Goal: Transaction & Acquisition: Purchase product/service

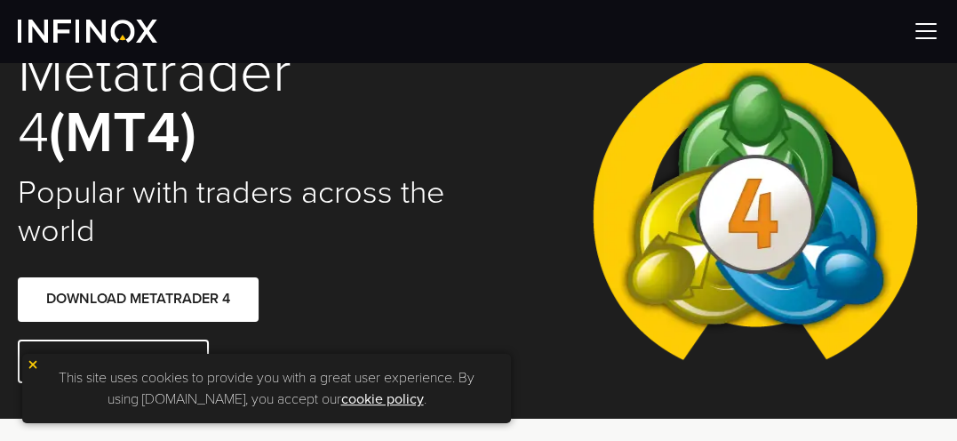
scroll to position [110, 0]
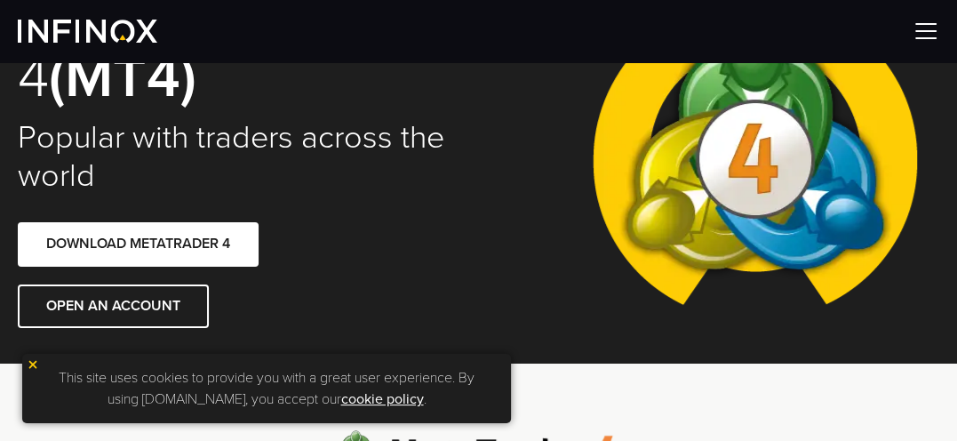
click at [922, 28] on img at bounding box center [925, 31] width 27 height 27
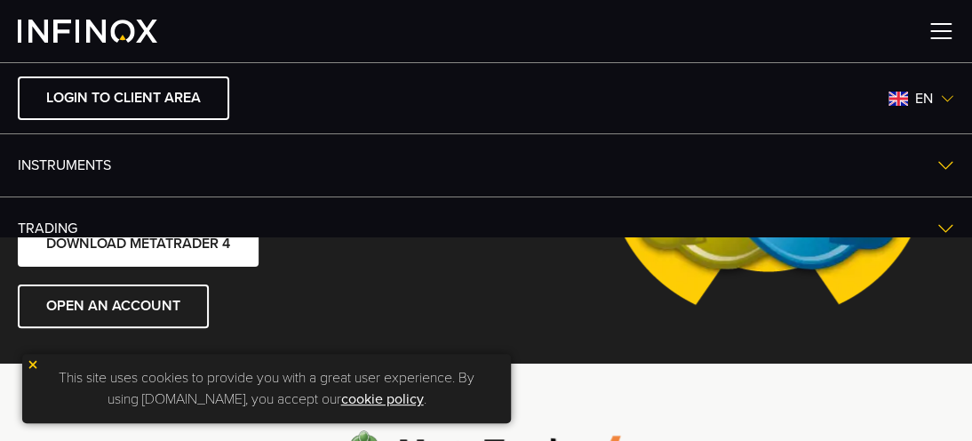
click at [608, 258] on img at bounding box center [767, 157] width 353 height 389
click at [932, 36] on img at bounding box center [940, 31] width 27 height 27
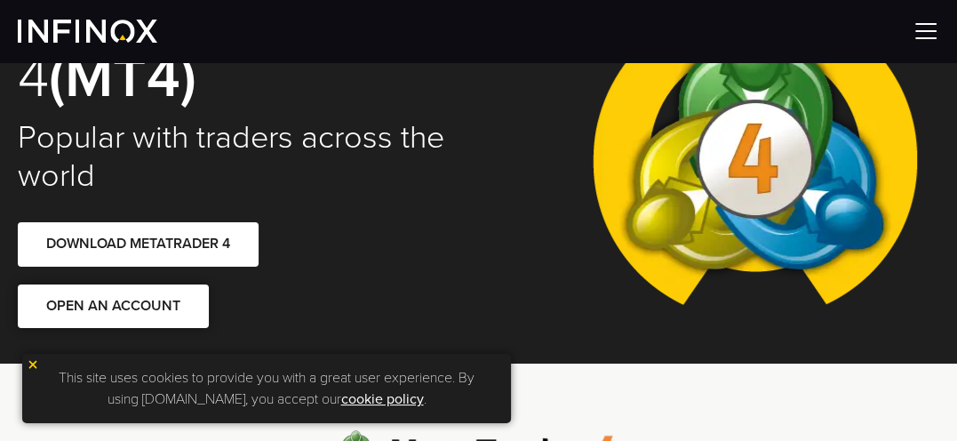
click at [168, 299] on link "OPEN AN ACCOUNT" at bounding box center [113, 306] width 191 height 44
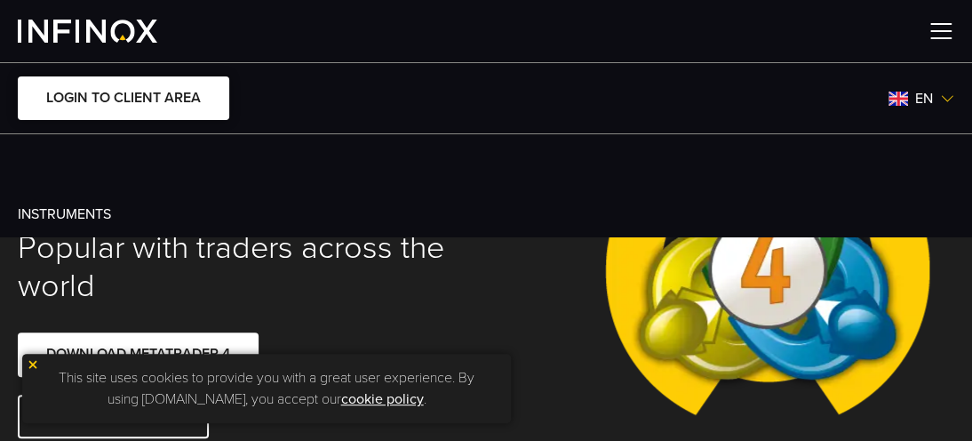
click at [166, 120] on link "LOGIN TO CLIENT AREA" at bounding box center [123, 98] width 211 height 44
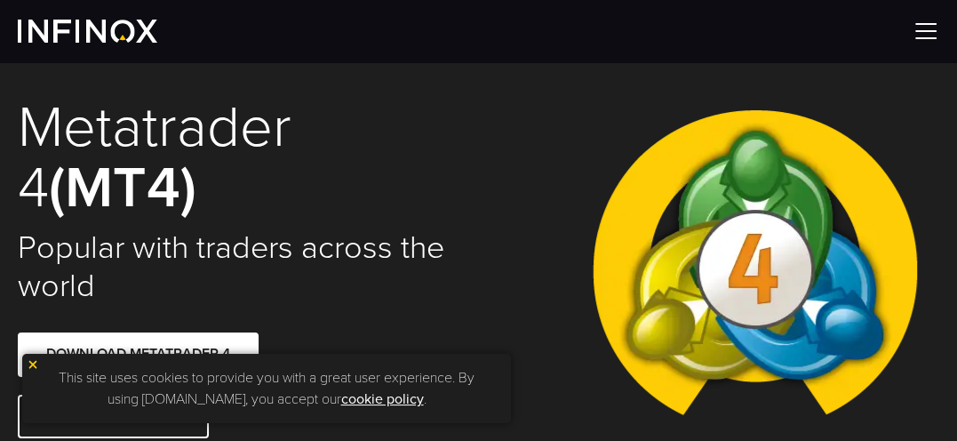
click at [912, 24] on img at bounding box center [925, 31] width 27 height 27
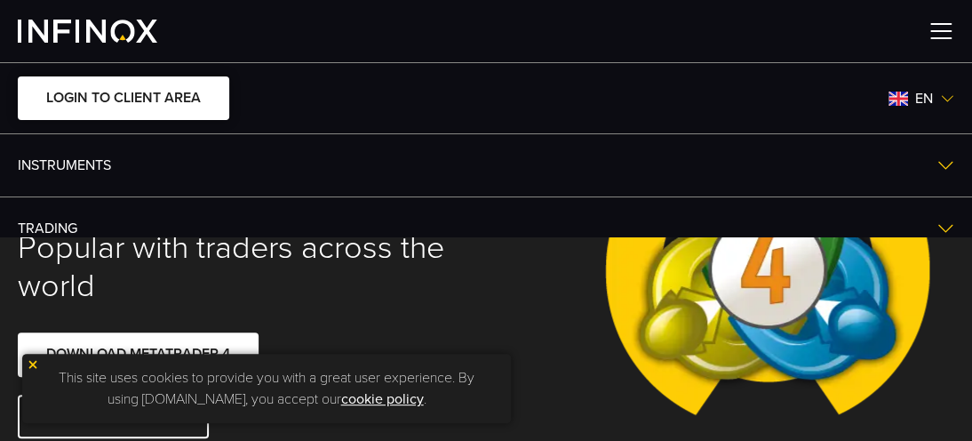
click at [186, 109] on link "LOGIN TO CLIENT AREA" at bounding box center [123, 98] width 211 height 44
